Goal: Task Accomplishment & Management: Manage account settings

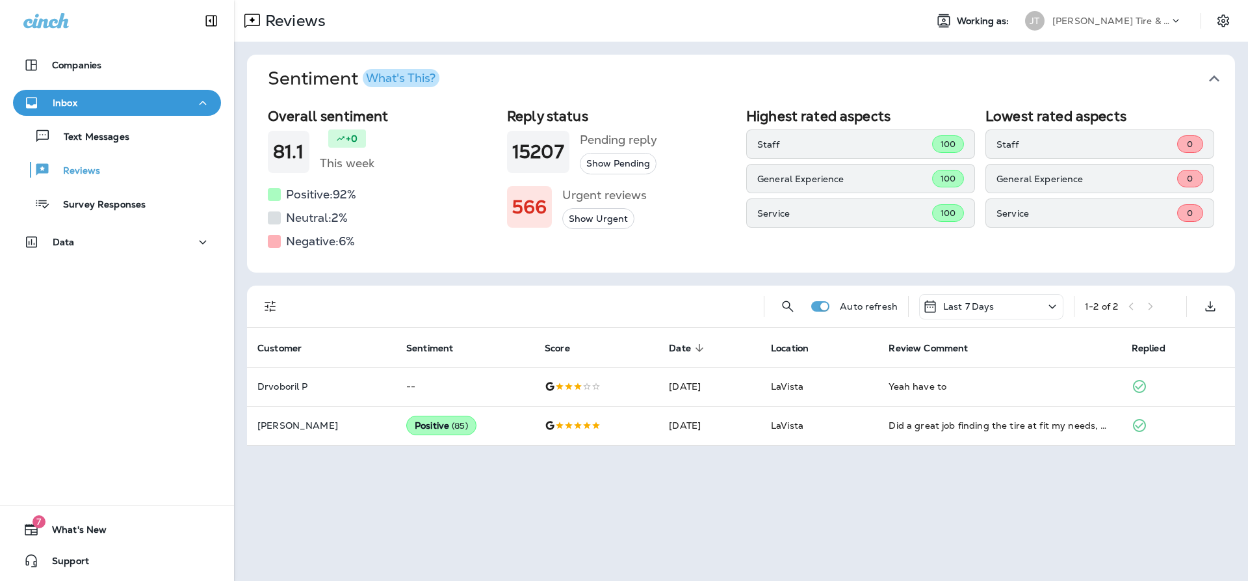
click at [604, 220] on button "Show Urgent" at bounding box center [598, 218] width 72 height 21
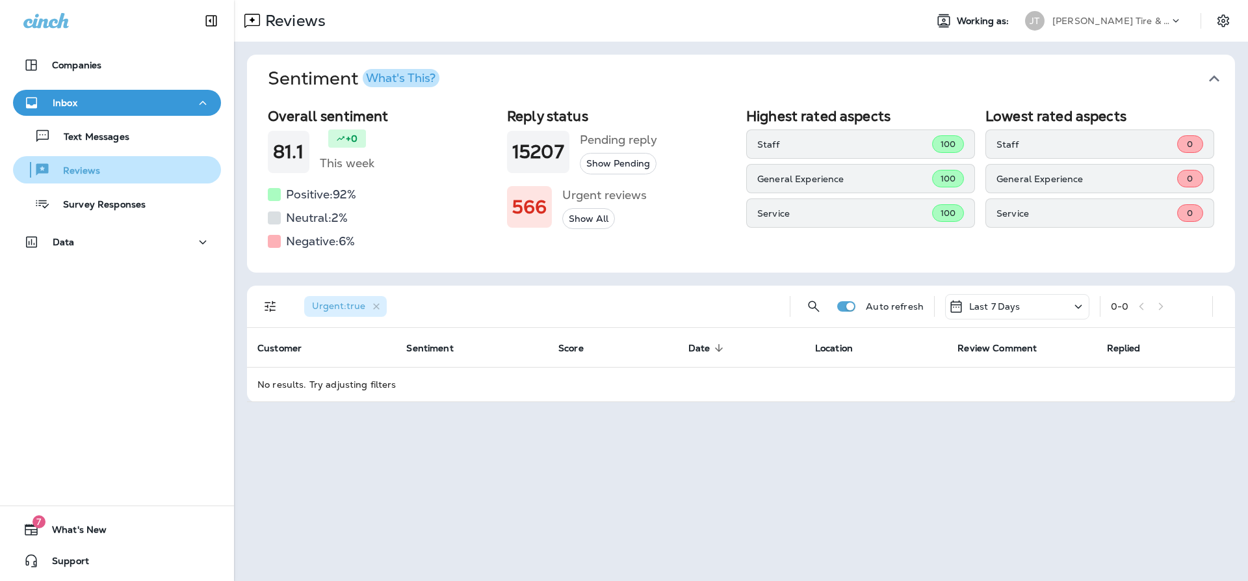
click at [112, 172] on div "Reviews" at bounding box center [117, 170] width 198 height 20
click at [1031, 306] on div "Last 7 Days" at bounding box center [1017, 306] width 144 height 25
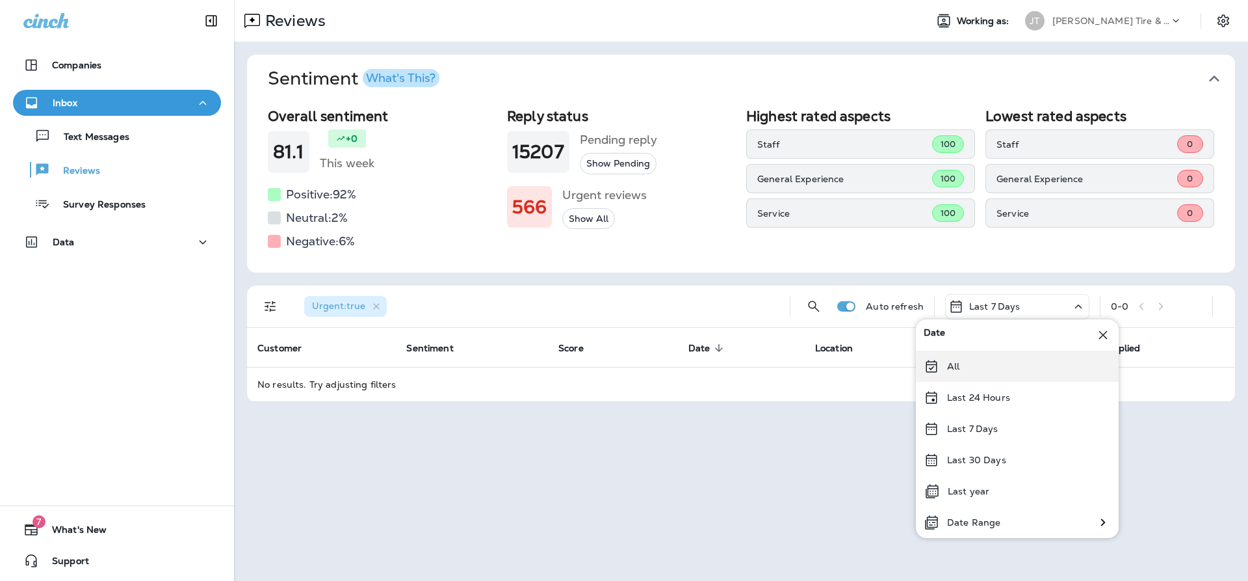
click at [1005, 367] on div "All" at bounding box center [1017, 365] width 203 height 31
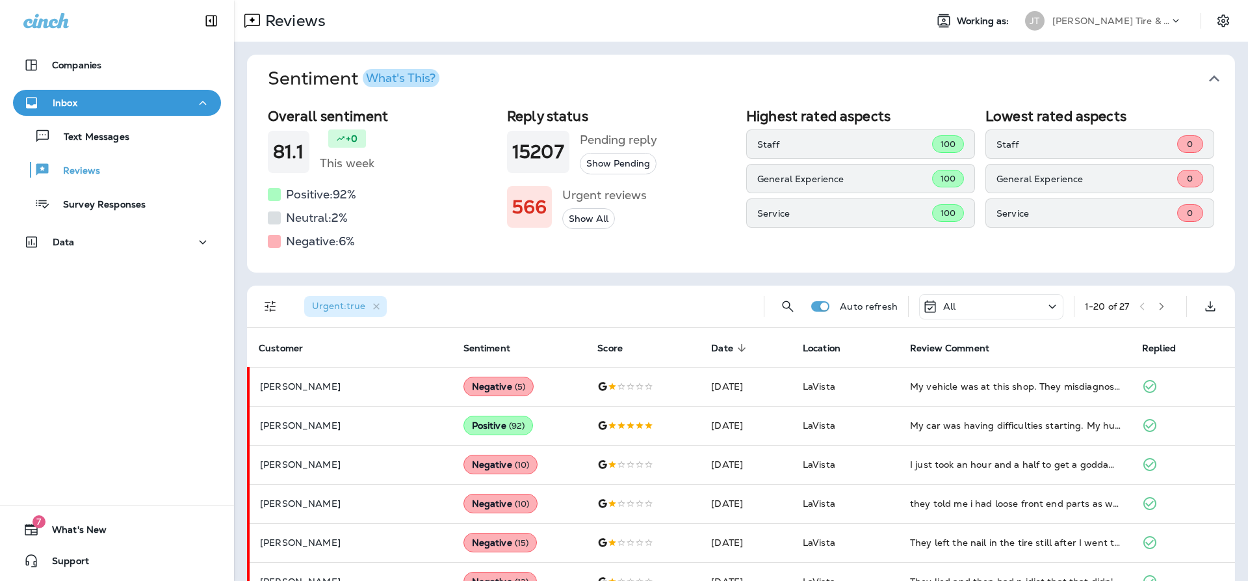
click at [1018, 300] on div "All" at bounding box center [991, 306] width 144 height 25
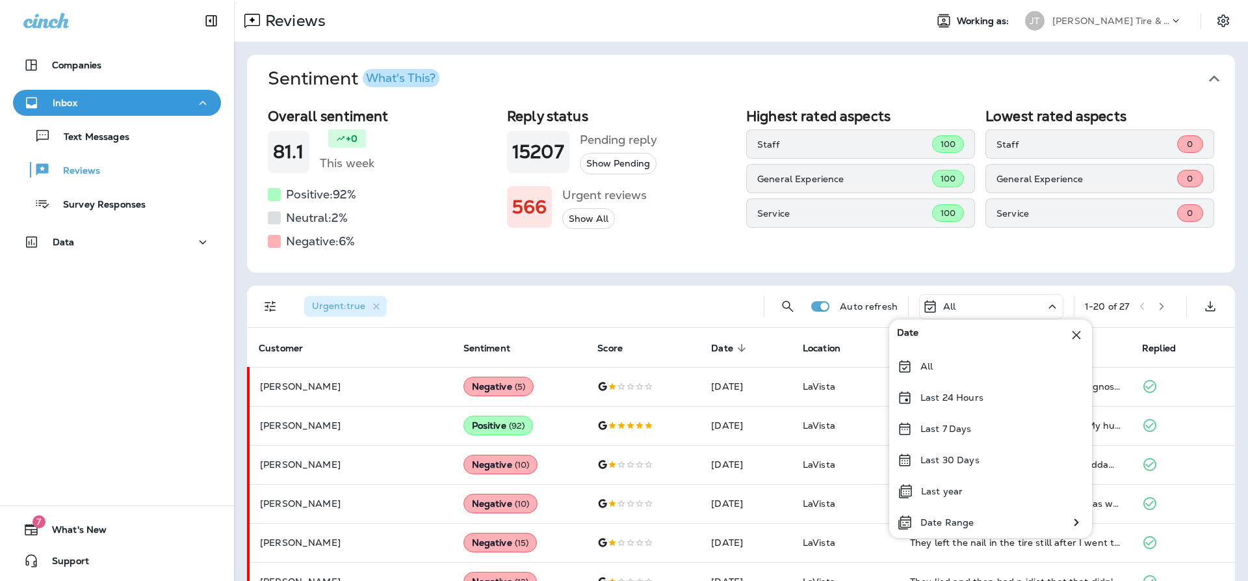
click at [1018, 300] on div "All" at bounding box center [991, 306] width 144 height 25
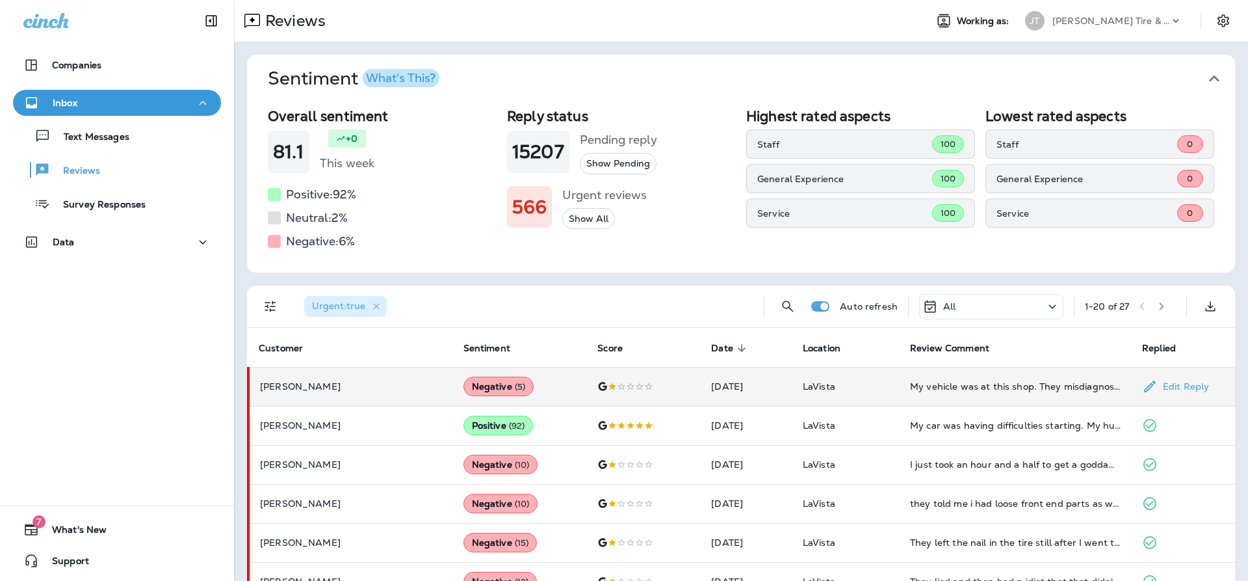
click at [380, 379] on td "[PERSON_NAME]" at bounding box center [350, 386] width 205 height 39
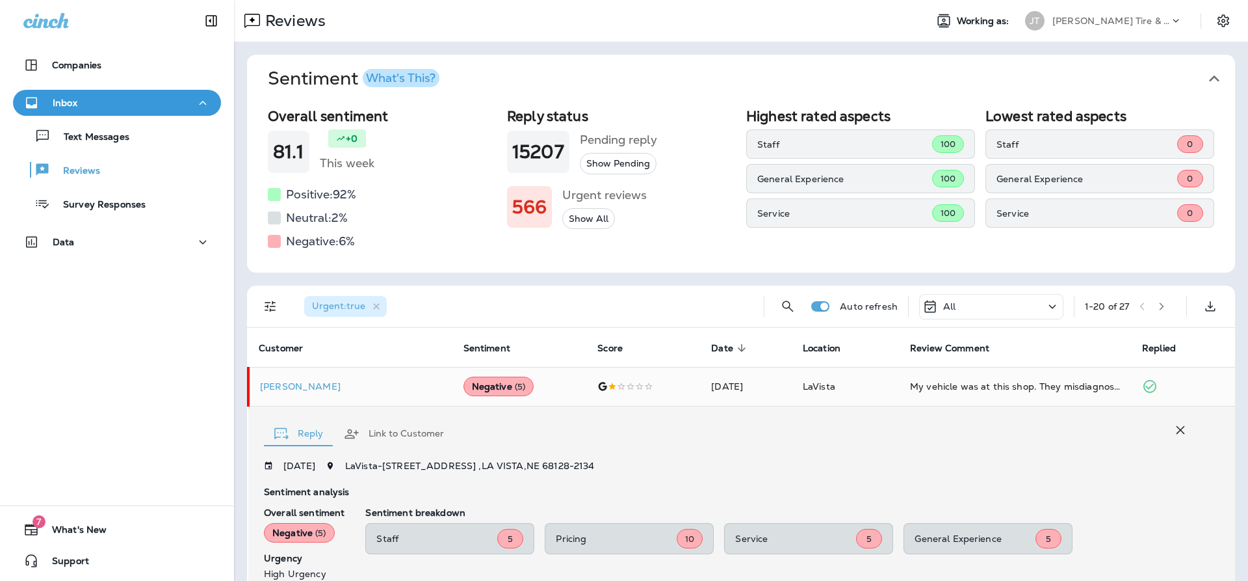
click at [968, 436] on div "Reply Link to Customer" at bounding box center [729, 430] width 930 height 40
click at [52, 22] on icon at bounding box center [46, 20] width 46 height 15
click at [99, 139] on p "Text Messages" at bounding box center [90, 137] width 79 height 12
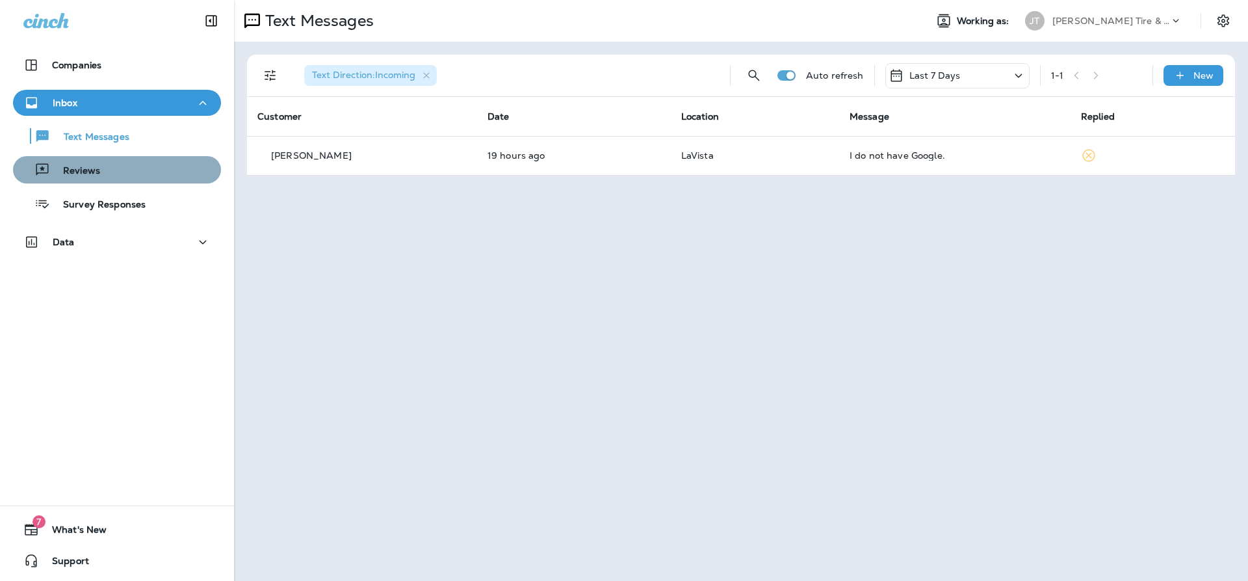
click at [86, 168] on p "Reviews" at bounding box center [75, 171] width 50 height 12
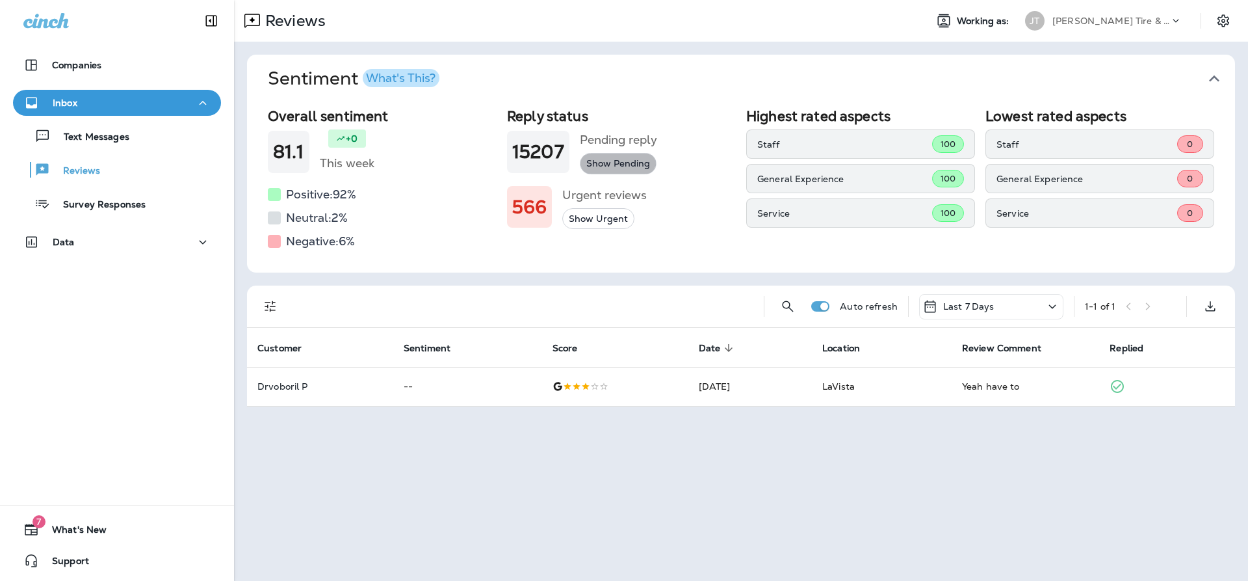
click at [620, 164] on button "Show Pending" at bounding box center [618, 163] width 77 height 21
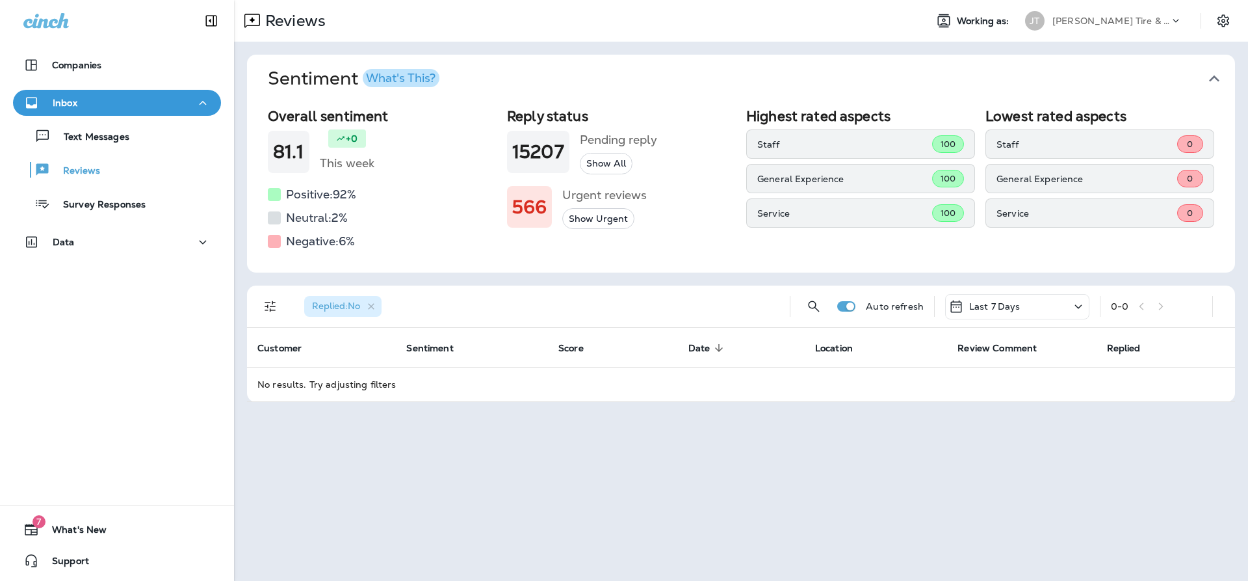
click at [551, 159] on h1 "15207" at bounding box center [538, 151] width 52 height 21
click at [92, 167] on p "Reviews" at bounding box center [75, 171] width 50 height 12
click at [373, 307] on icon "button" at bounding box center [371, 306] width 7 height 7
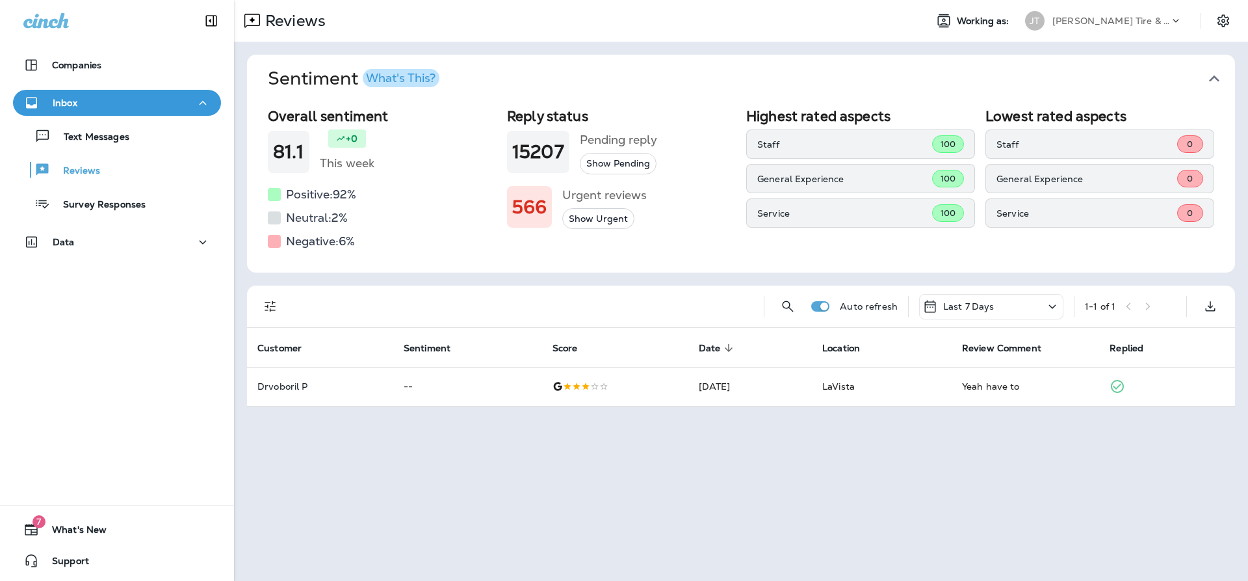
click at [1041, 305] on div "Last 7 Days" at bounding box center [991, 306] width 144 height 25
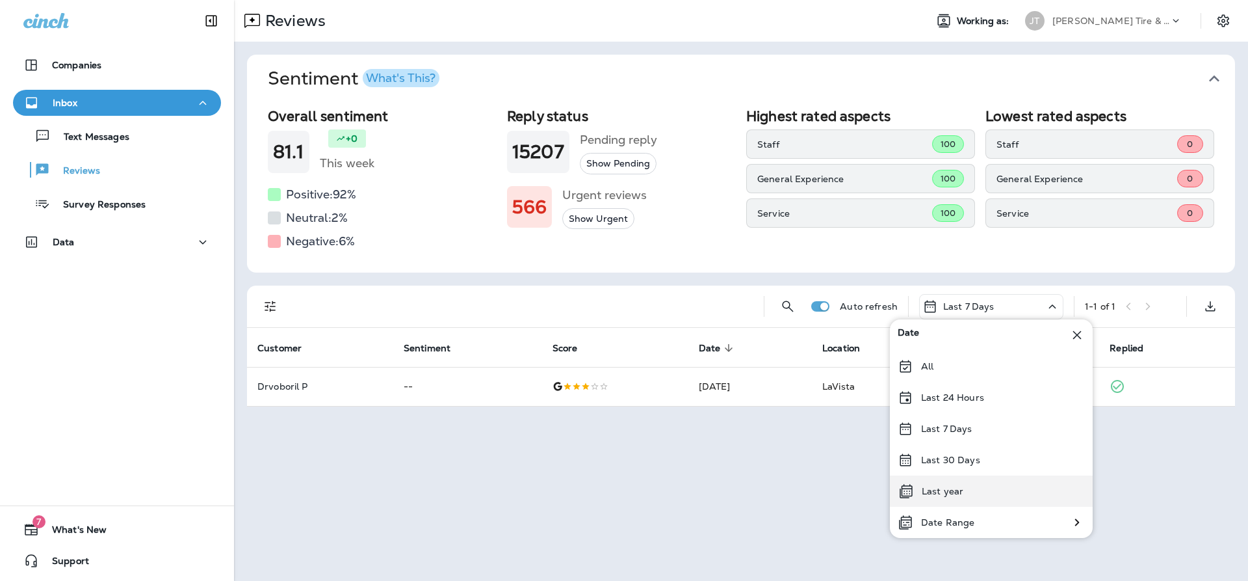
click at [975, 499] on div "Last year" at bounding box center [991, 490] width 203 height 31
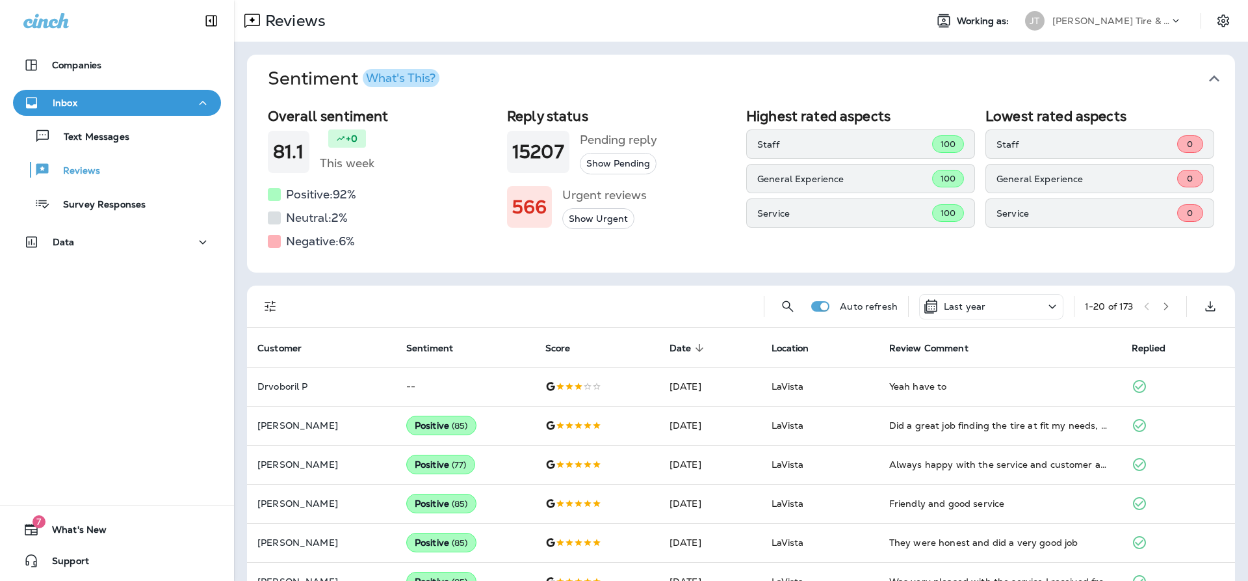
click at [409, 74] on div "What's This?" at bounding box center [401, 78] width 70 height 12
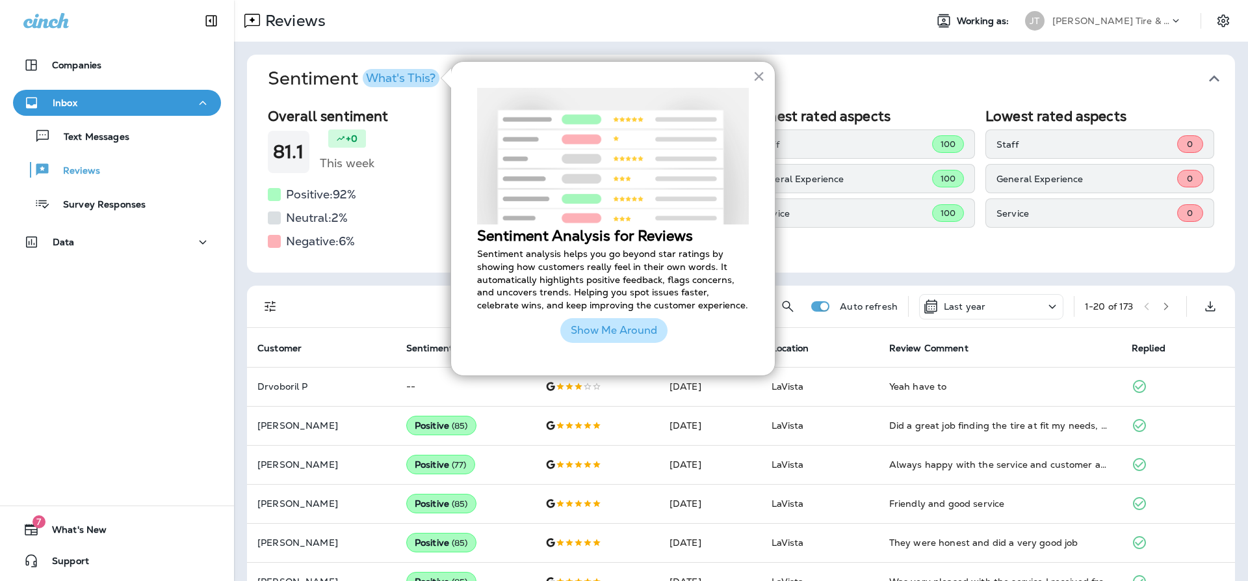
click at [615, 326] on button "Show Me Around" at bounding box center [613, 330] width 107 height 25
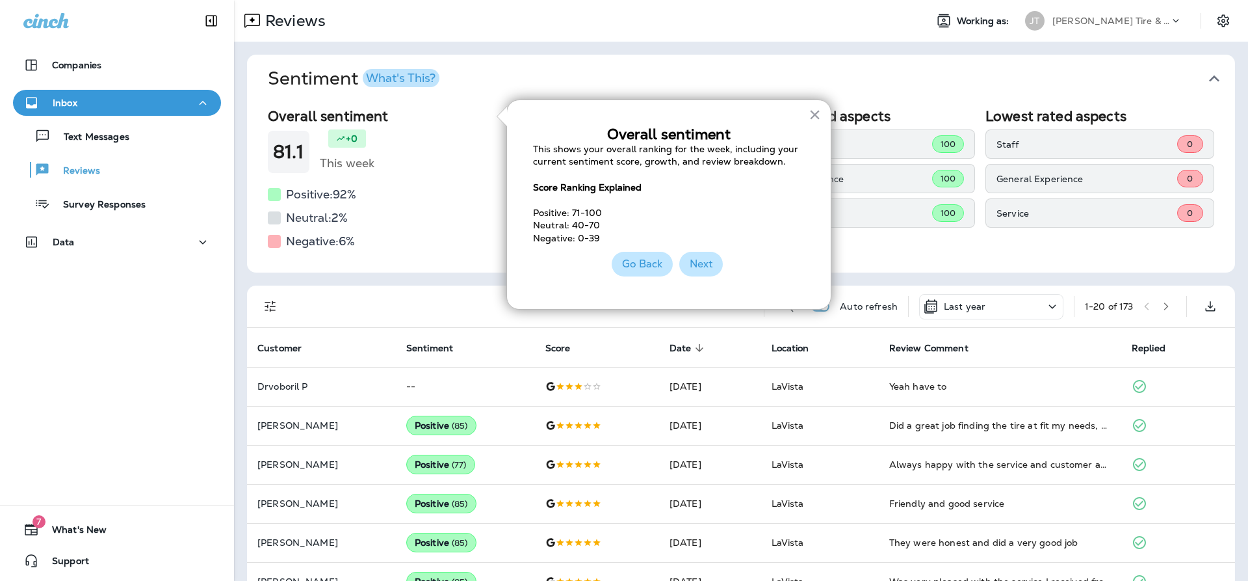
click at [716, 264] on button "Next" at bounding box center [701, 264] width 44 height 25
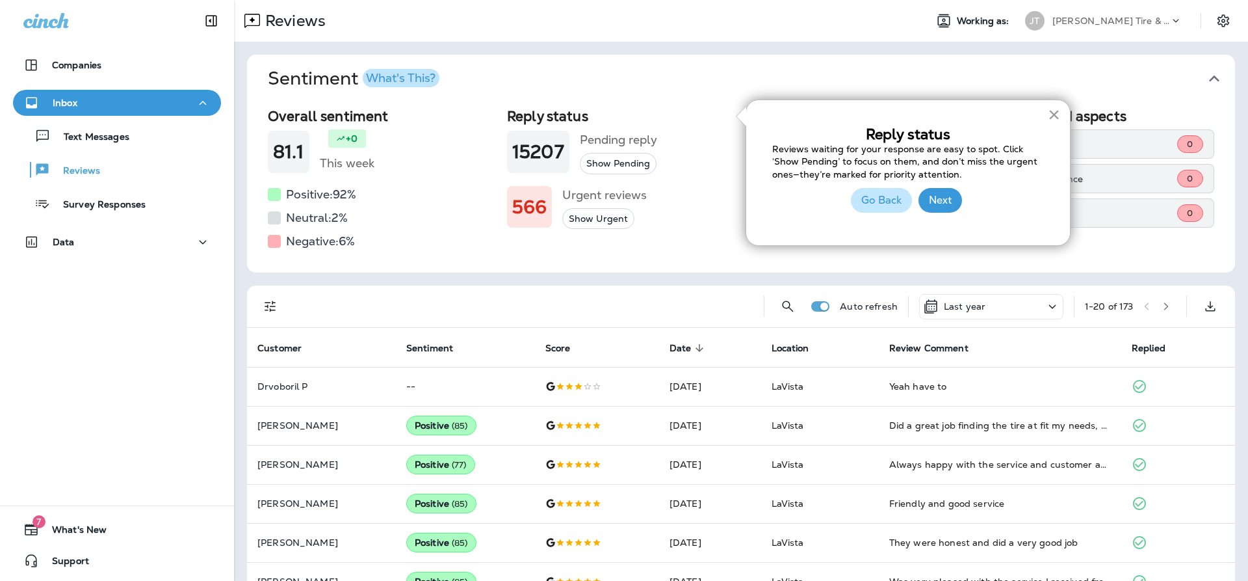
click at [1058, 111] on button "×" at bounding box center [1054, 114] width 12 height 21
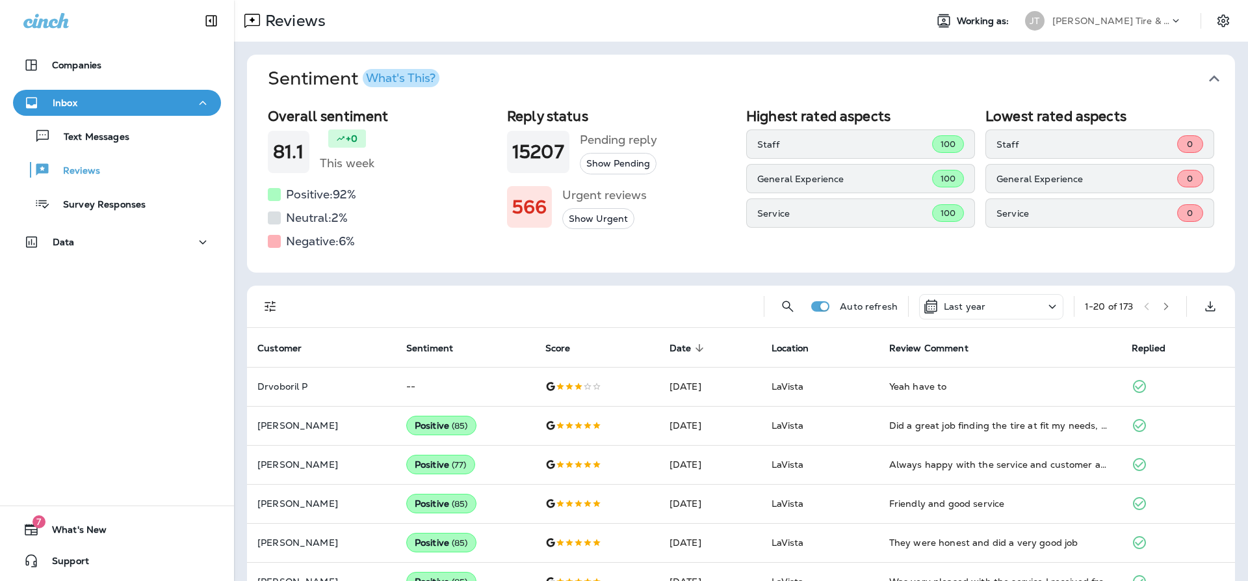
click at [1213, 75] on icon "button" at bounding box center [1214, 78] width 21 height 21
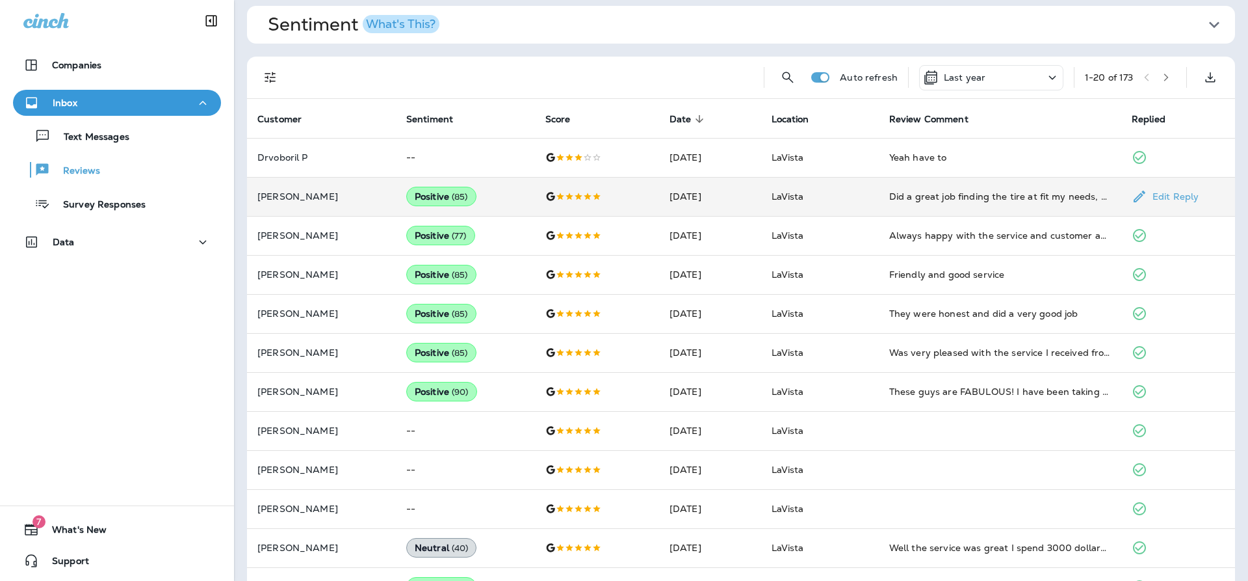
scroll to position [70, 0]
